Goal: Find specific page/section: Find specific page/section

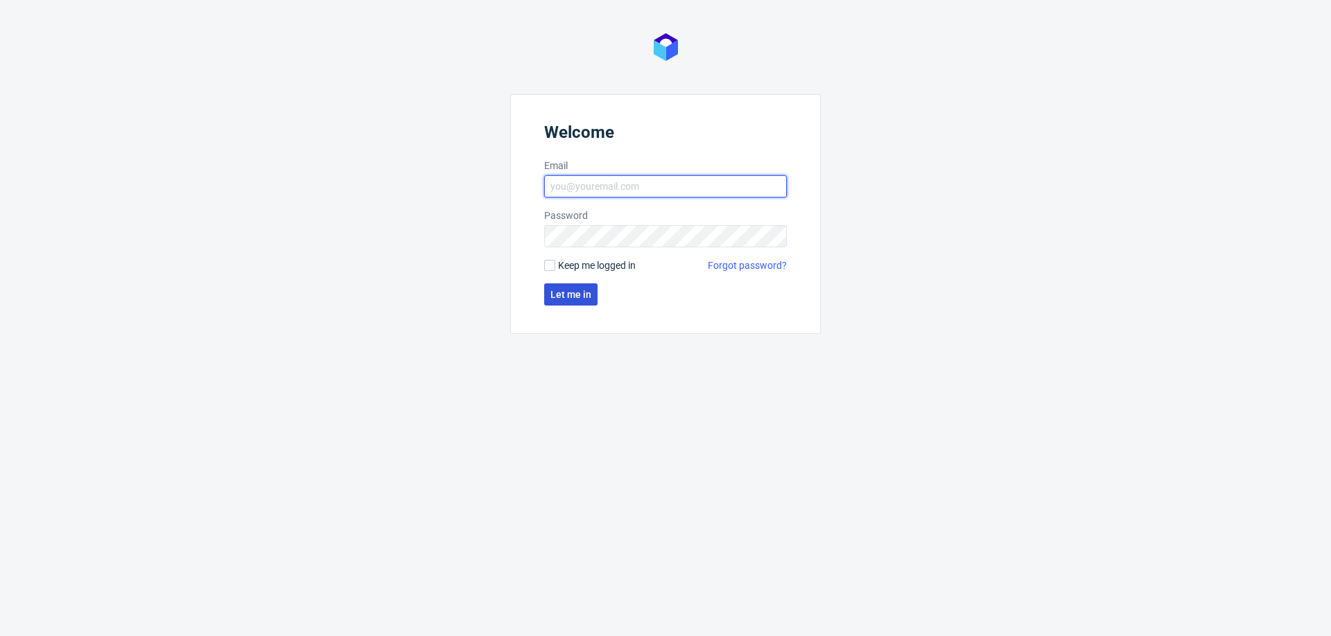
type input "[PERSON_NAME][EMAIL_ADDRESS][PERSON_NAME][DOMAIN_NAME]"
click at [573, 290] on span "Let me in" at bounding box center [570, 295] width 41 height 10
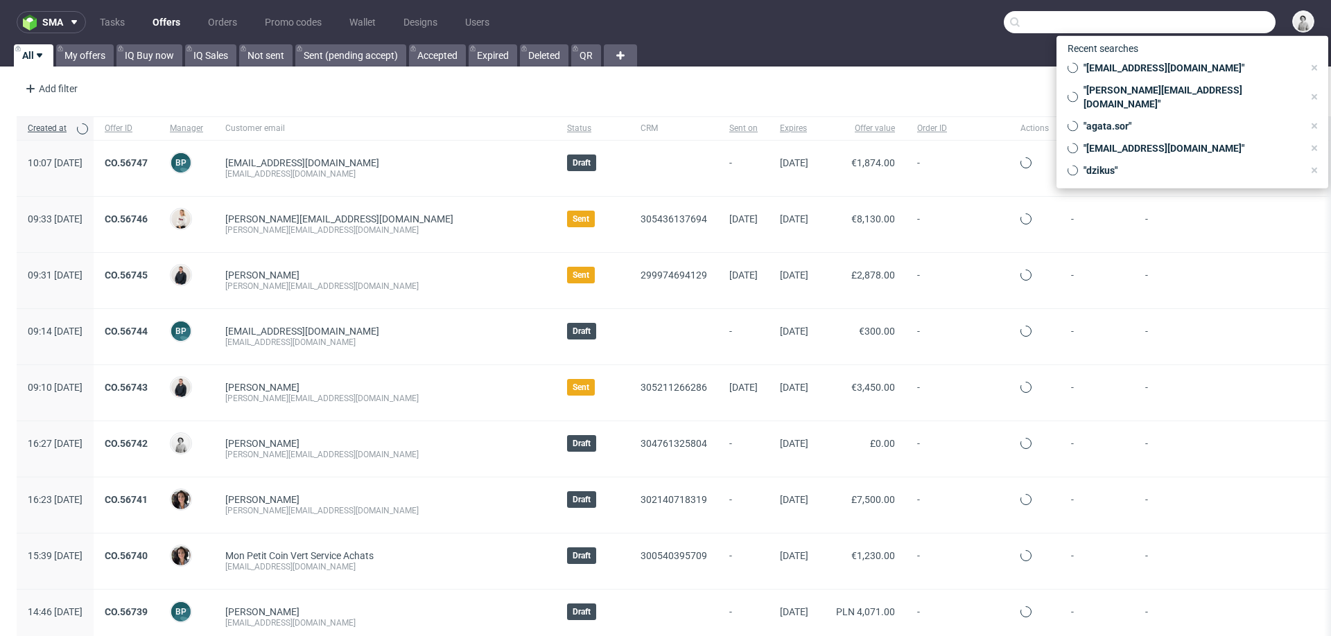
click at [1188, 26] on input "text" at bounding box center [1140, 22] width 272 height 22
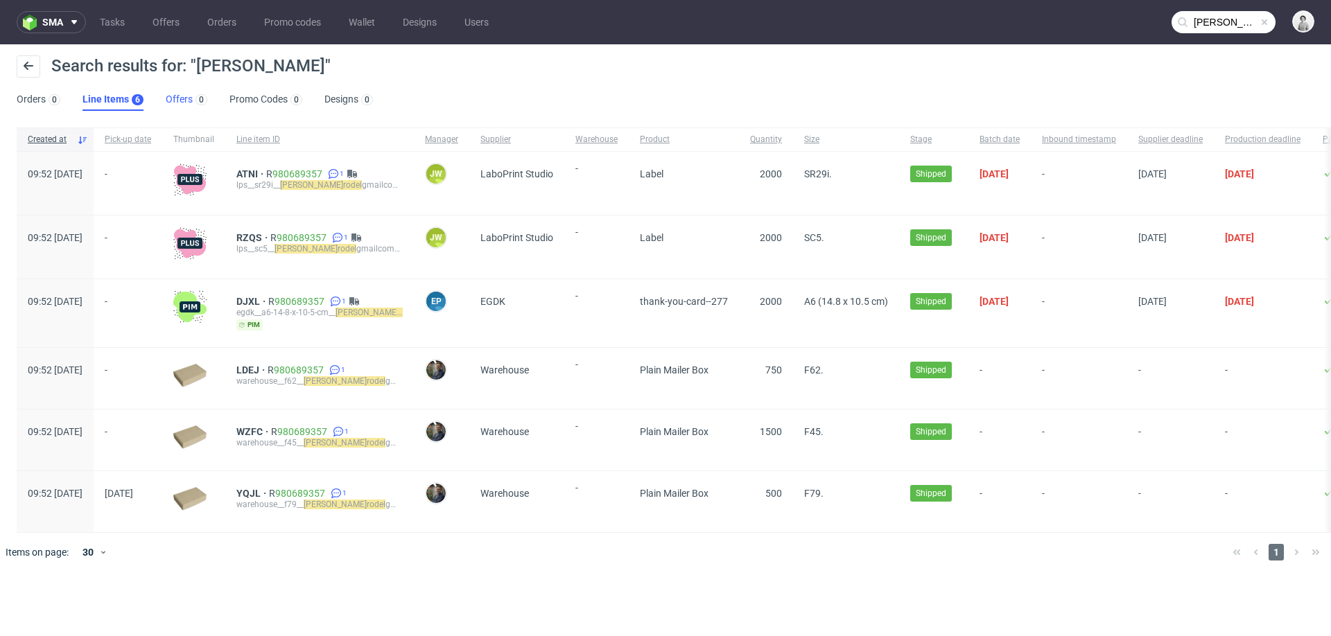
click at [169, 97] on link "Offers 0" at bounding box center [187, 100] width 42 height 22
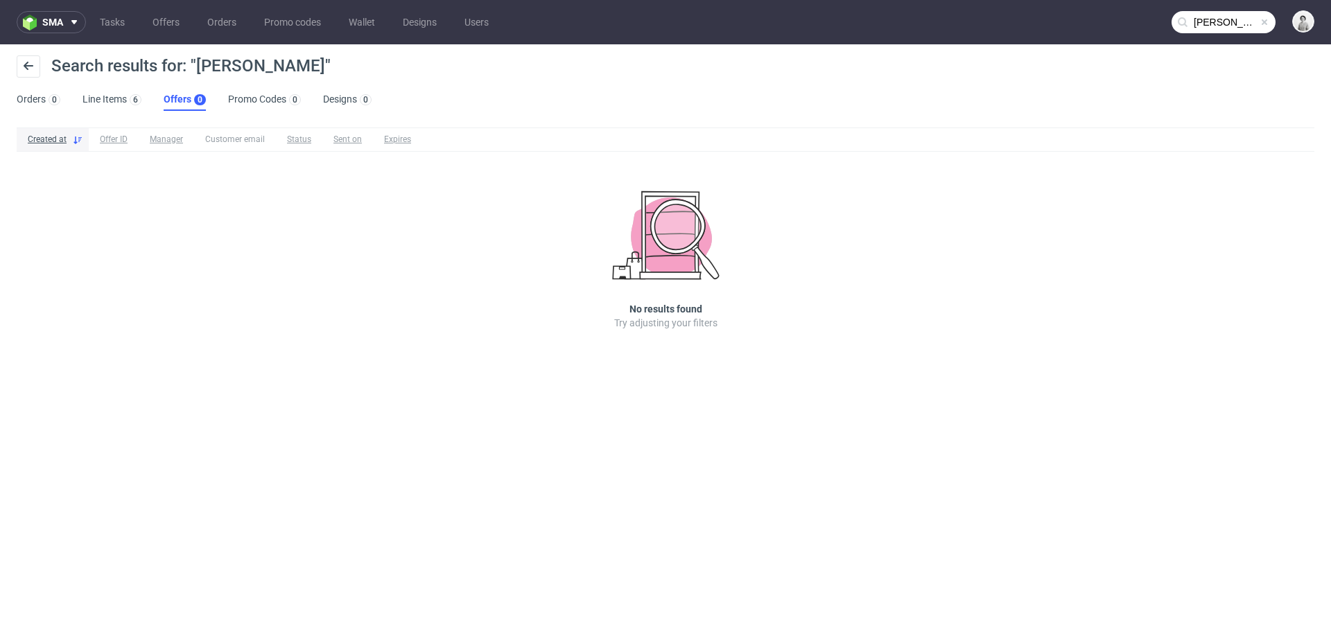
click at [1210, 23] on input "[PERSON_NAME]" at bounding box center [1224, 22] width 104 height 22
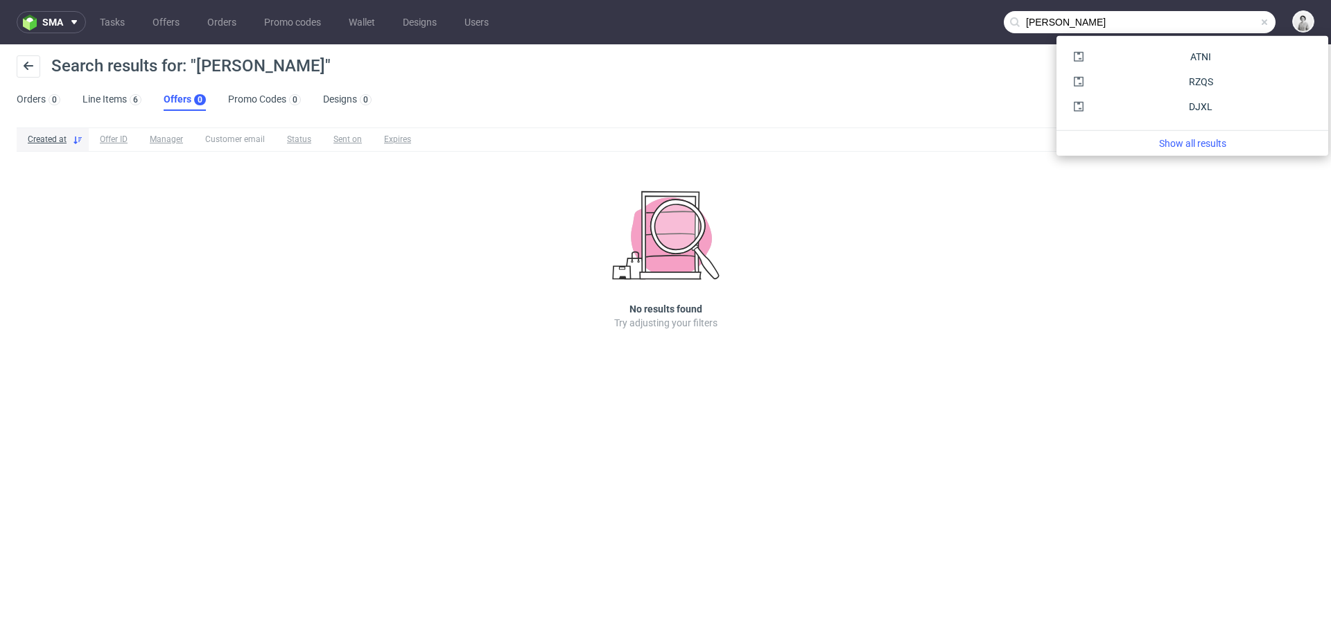
click at [1201, 22] on input "[PERSON_NAME]" at bounding box center [1140, 22] width 272 height 22
type input "[PERSON_NAME]"
